Goal: Information Seeking & Learning: Learn about a topic

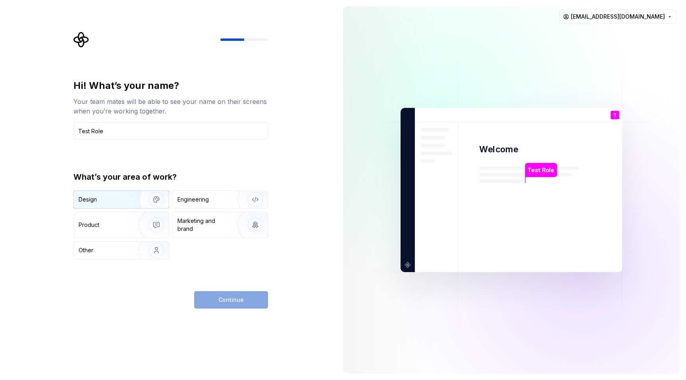
click at [125, 201] on div "Design" at bounding box center [104, 200] width 50 height 8
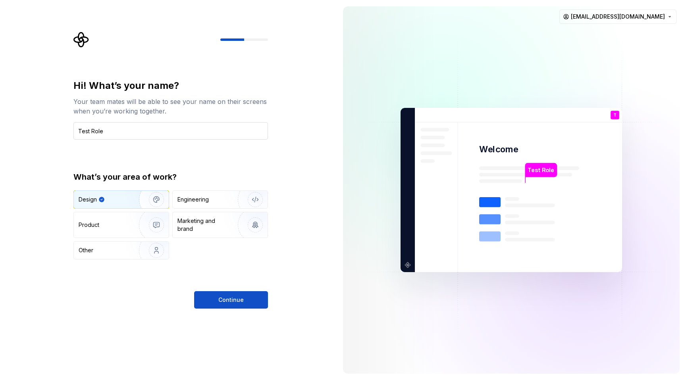
click at [131, 137] on input "Test Role" at bounding box center [170, 130] width 195 height 17
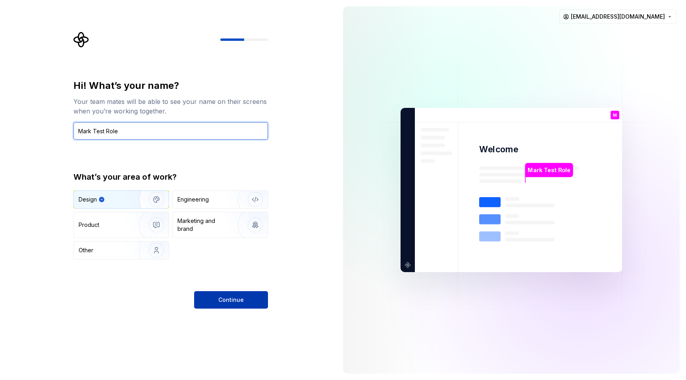
type input "Mark Test Role"
click at [220, 298] on span "Continue" at bounding box center [230, 300] width 25 height 8
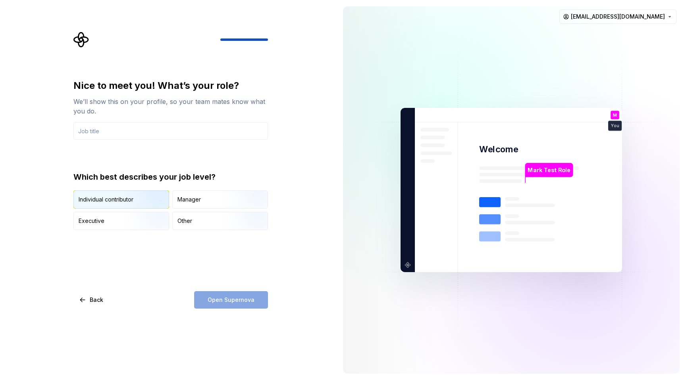
click at [141, 197] on img "button" at bounding box center [149, 209] width 51 height 53
click at [122, 132] on input "text" at bounding box center [170, 130] width 195 height 17
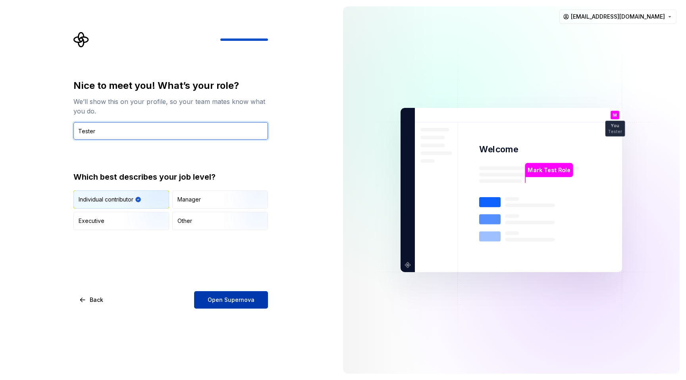
type input "Tester"
click at [242, 293] on button "Open Supernova" at bounding box center [231, 299] width 74 height 17
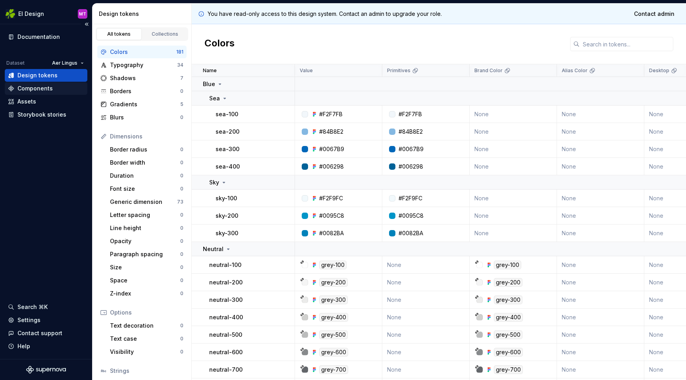
click at [37, 88] on div "Components" at bounding box center [34, 89] width 35 height 8
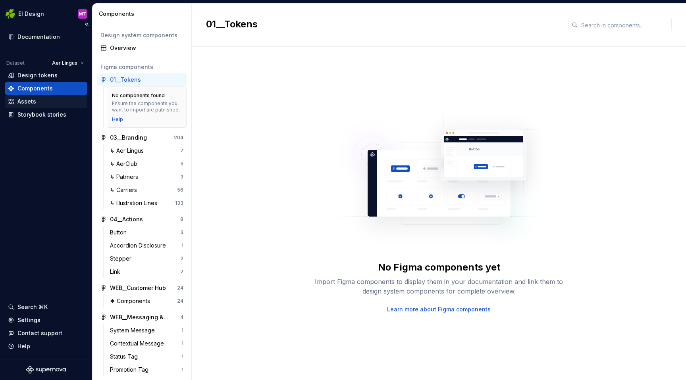
click at [33, 102] on div "Assets" at bounding box center [26, 102] width 19 height 8
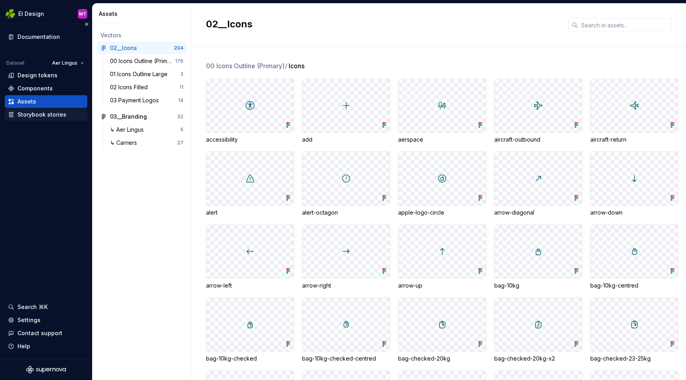
click at [31, 116] on div "Storybook stories" at bounding box center [41, 115] width 49 height 8
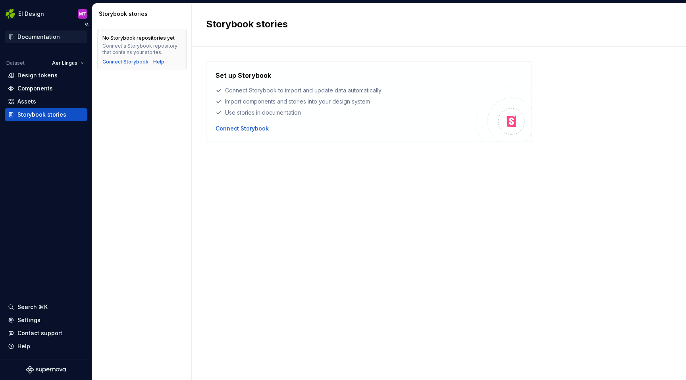
click at [31, 37] on div "Documentation" at bounding box center [38, 37] width 42 height 8
click at [56, 77] on div "Design tokens" at bounding box center [46, 75] width 76 height 8
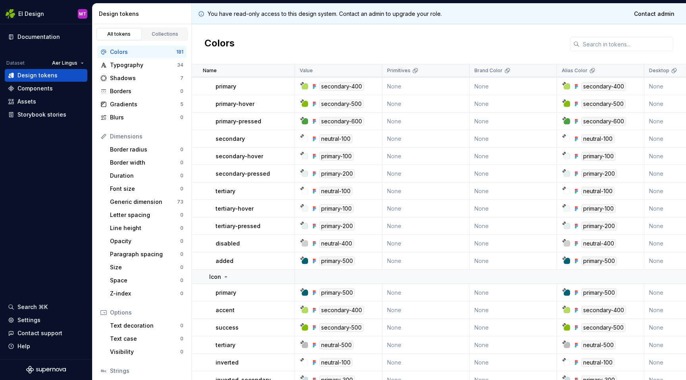
scroll to position [2410, 0]
